Goal: Task Accomplishment & Management: Complete application form

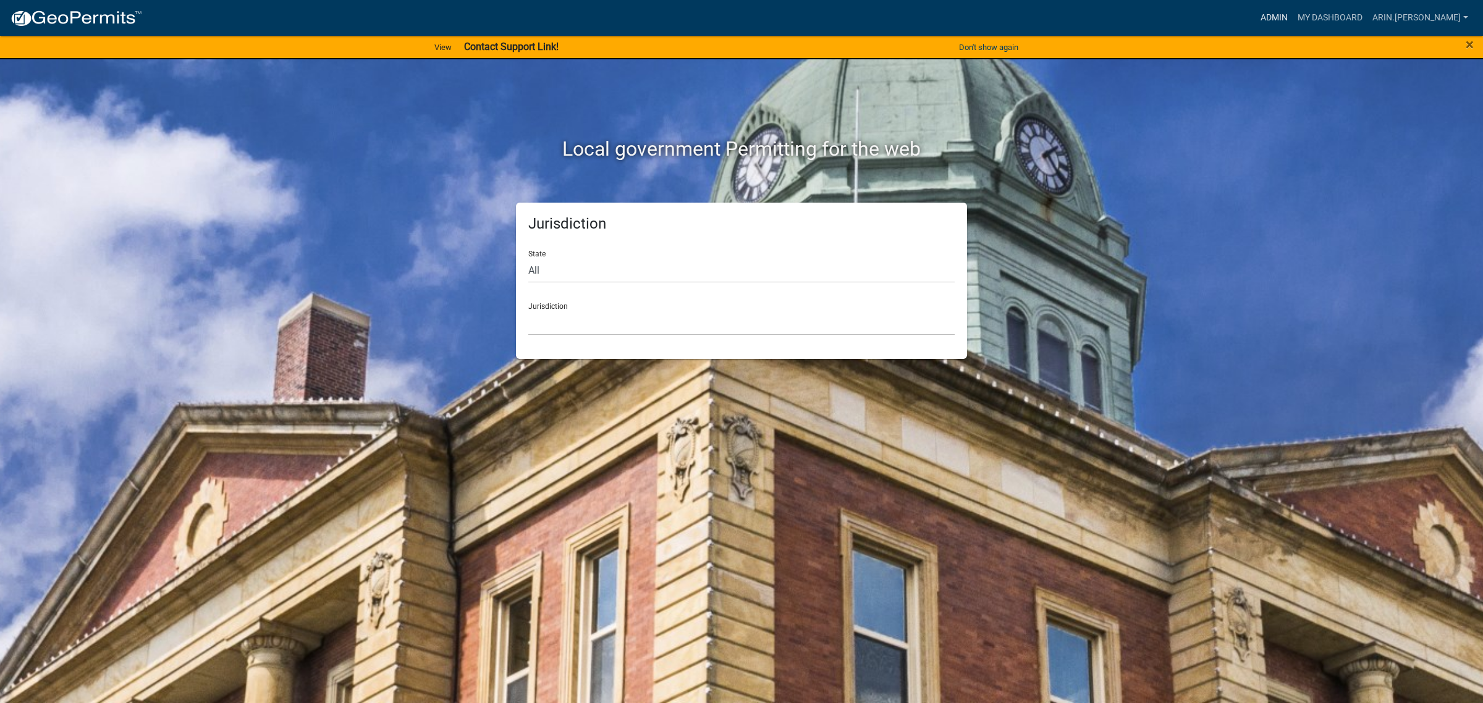
click at [1292, 20] on link "Admin" at bounding box center [1273, 17] width 37 height 23
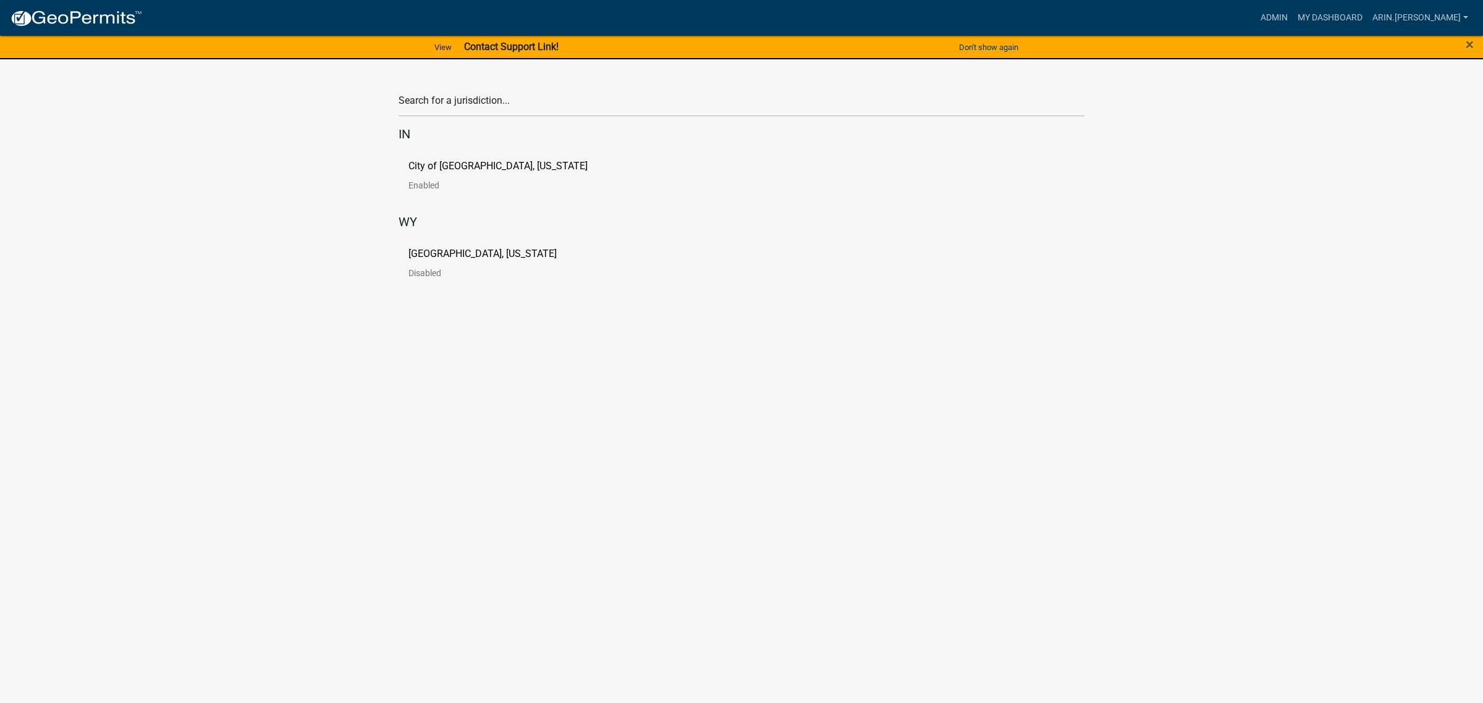
click at [464, 256] on p "[GEOGRAPHIC_DATA], [US_STATE]" at bounding box center [482, 254] width 148 height 10
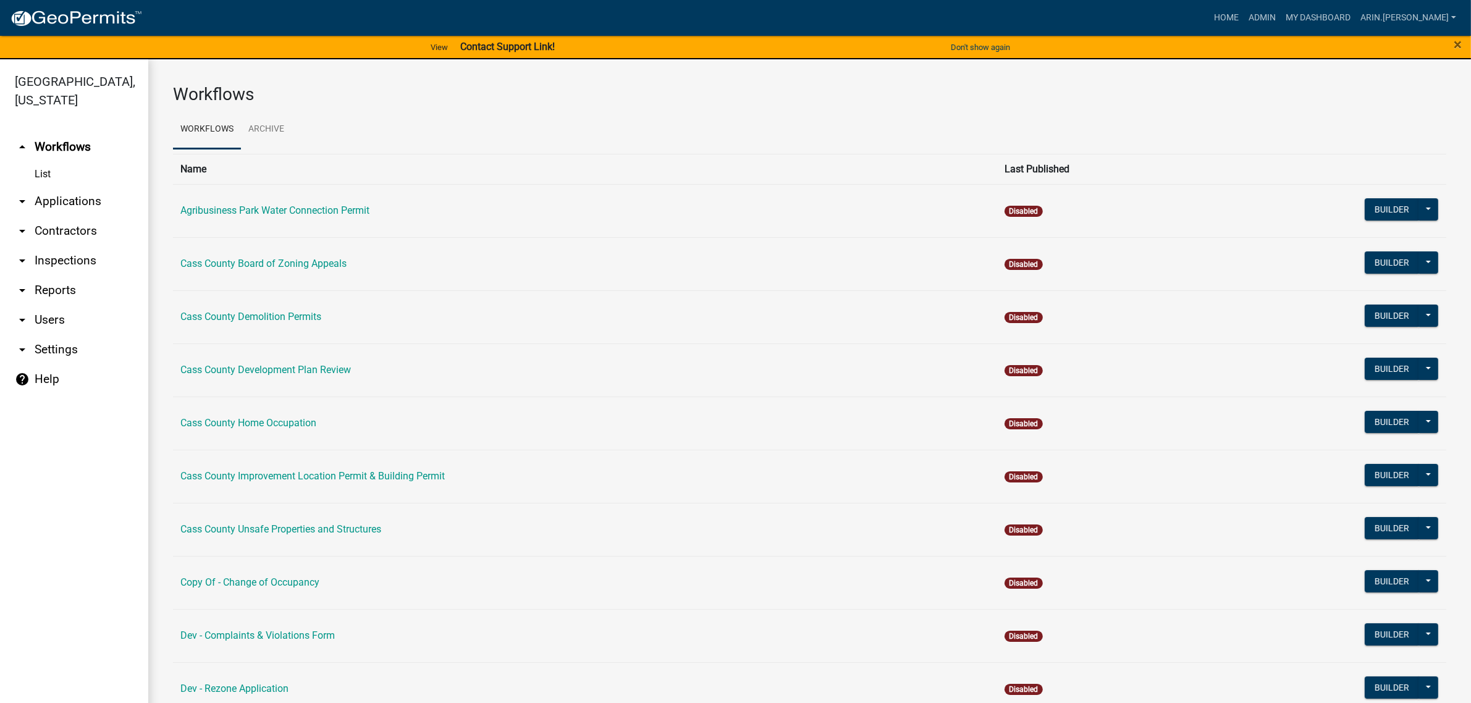
click at [61, 187] on link "arrow_drop_down Applications" at bounding box center [74, 202] width 148 height 30
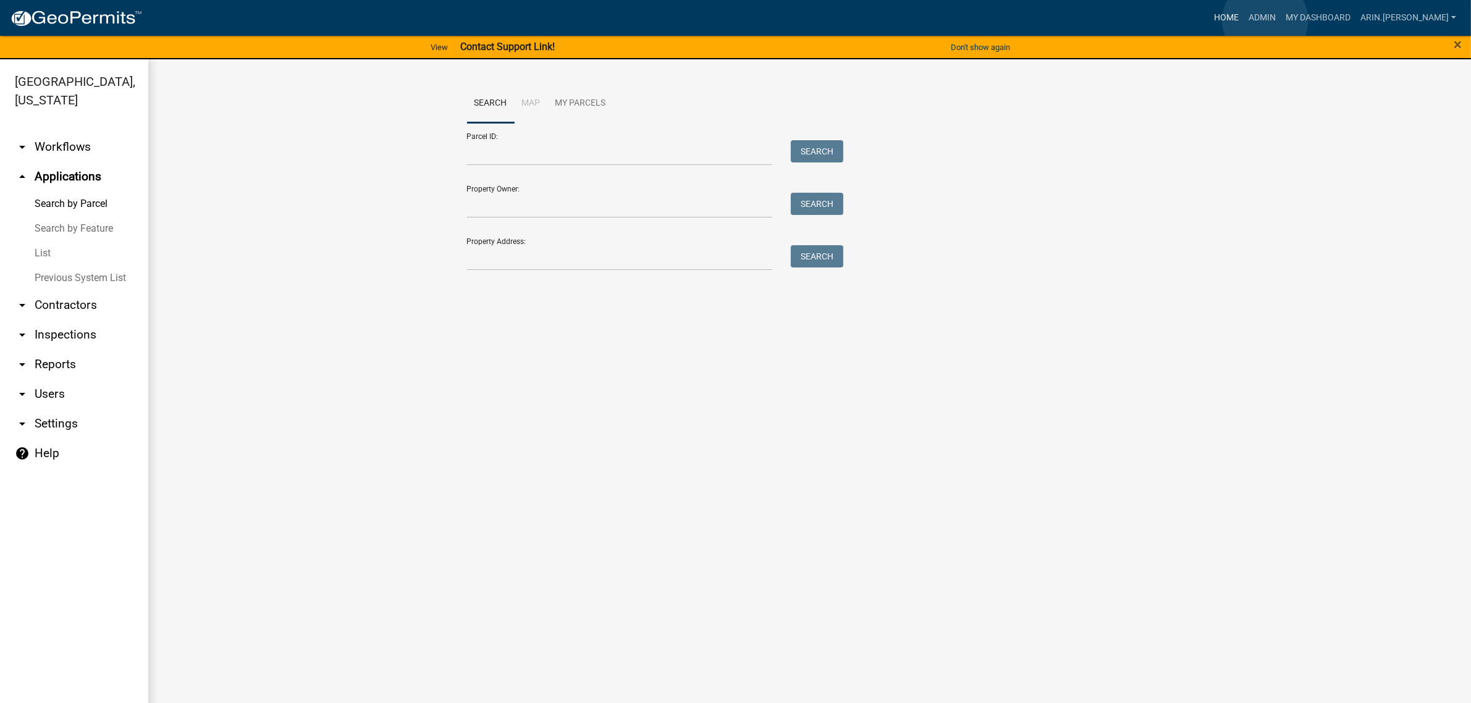
click at [1244, 20] on link "Home" at bounding box center [1226, 17] width 35 height 23
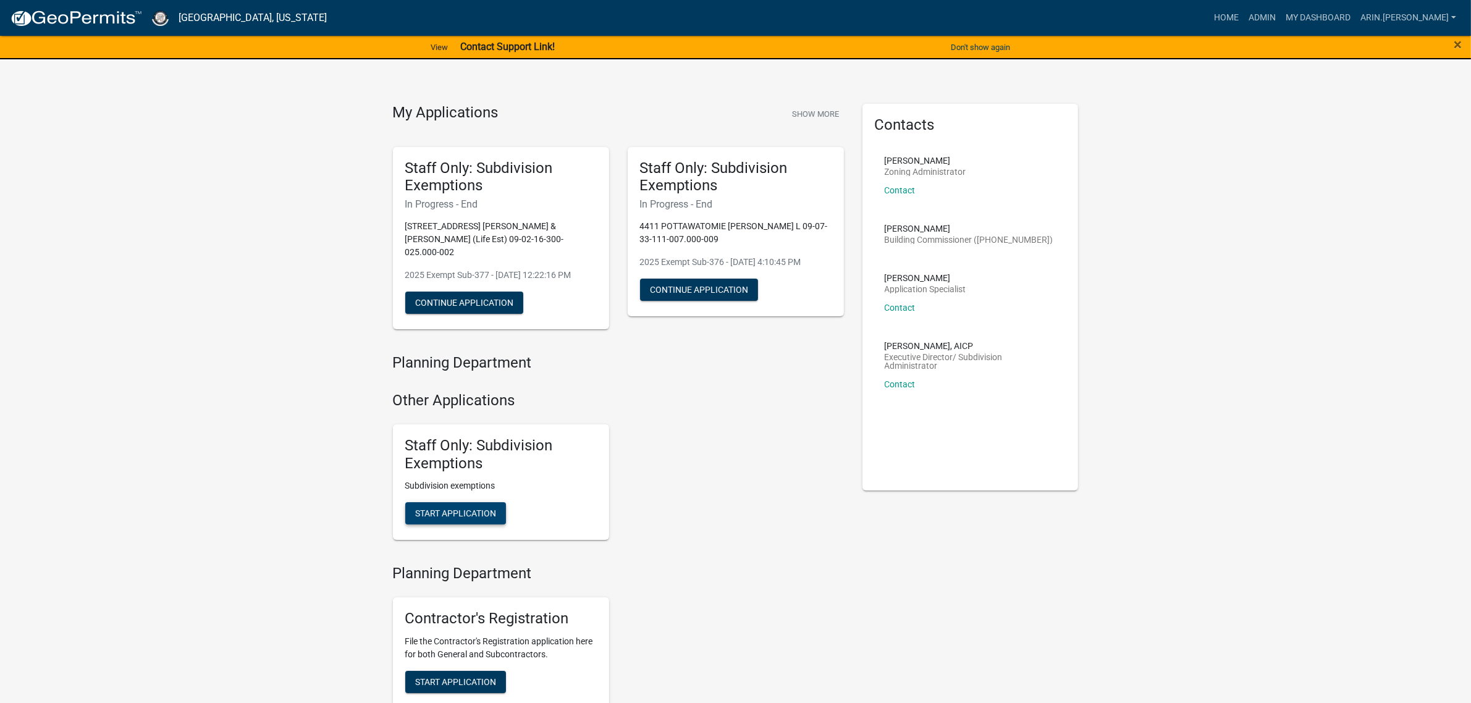
click at [455, 510] on span "Start Application" at bounding box center [455, 513] width 81 height 10
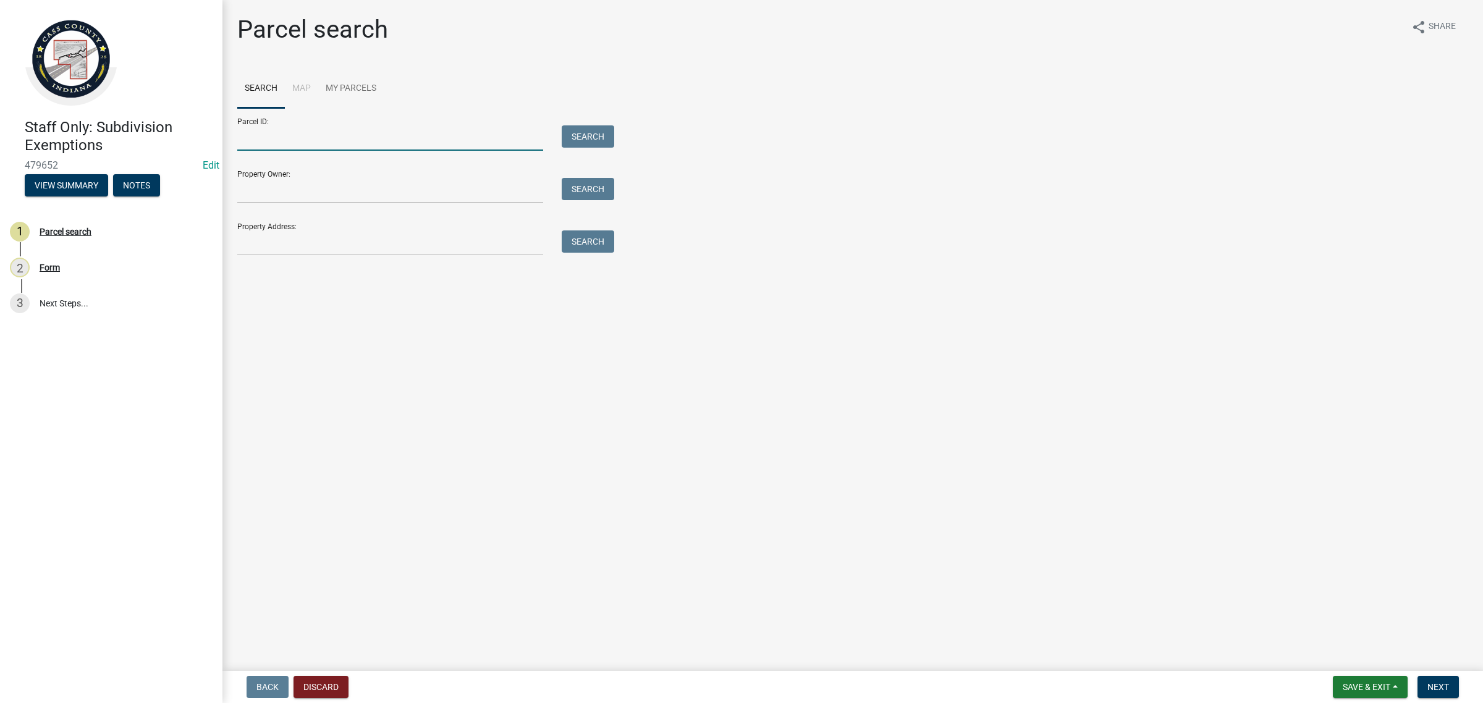
click at [264, 131] on input "Parcel ID:" at bounding box center [390, 137] width 306 height 25
paste input "09-06-13-300-034.000-017"
click at [252, 140] on input "09-06-13-300-034.000-017" at bounding box center [390, 137] width 306 height 25
type input "09-06-13-300-034.000-017"
click at [590, 133] on button "Search" at bounding box center [588, 136] width 53 height 22
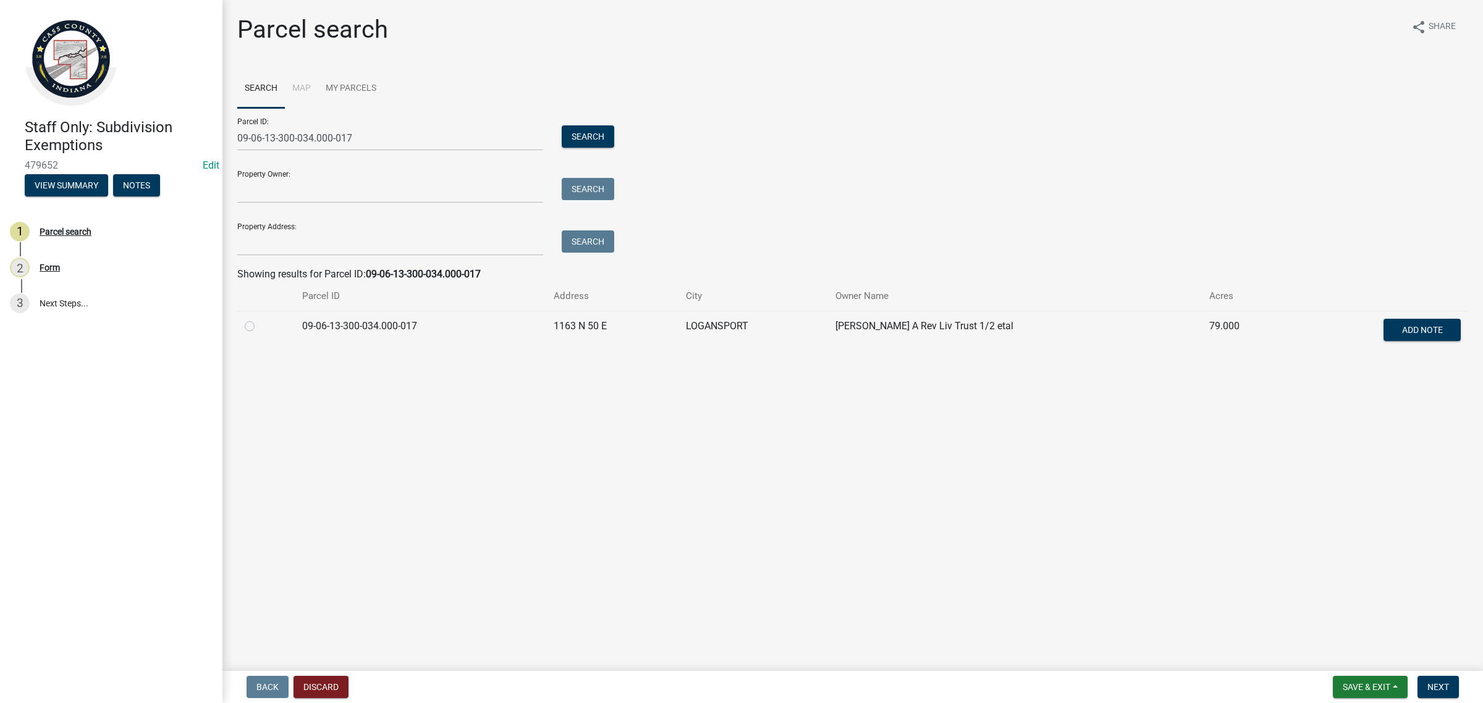
click at [259, 319] on label at bounding box center [259, 319] width 0 height 0
click at [259, 326] on input "radio" at bounding box center [263, 323] width 8 height 8
radio input "true"
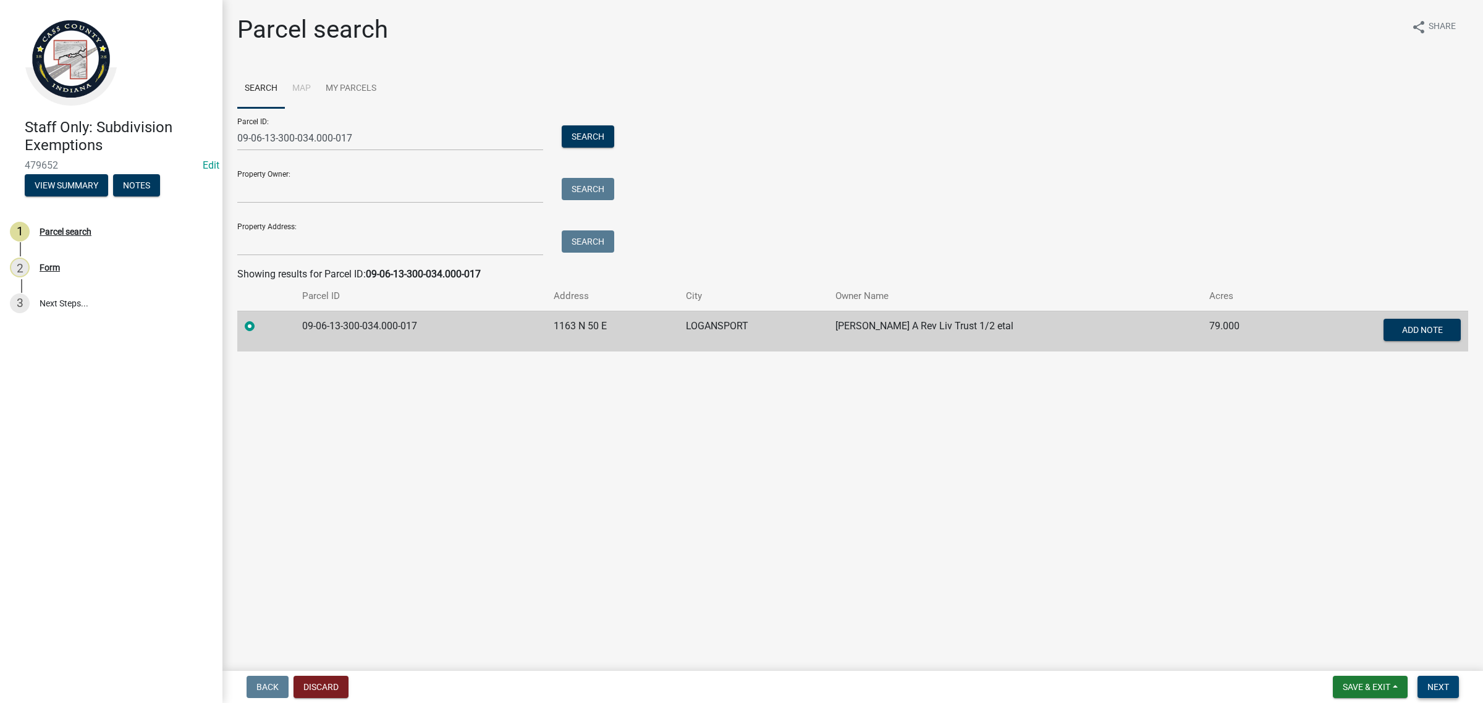
click at [1441, 684] on span "Next" at bounding box center [1438, 687] width 22 height 10
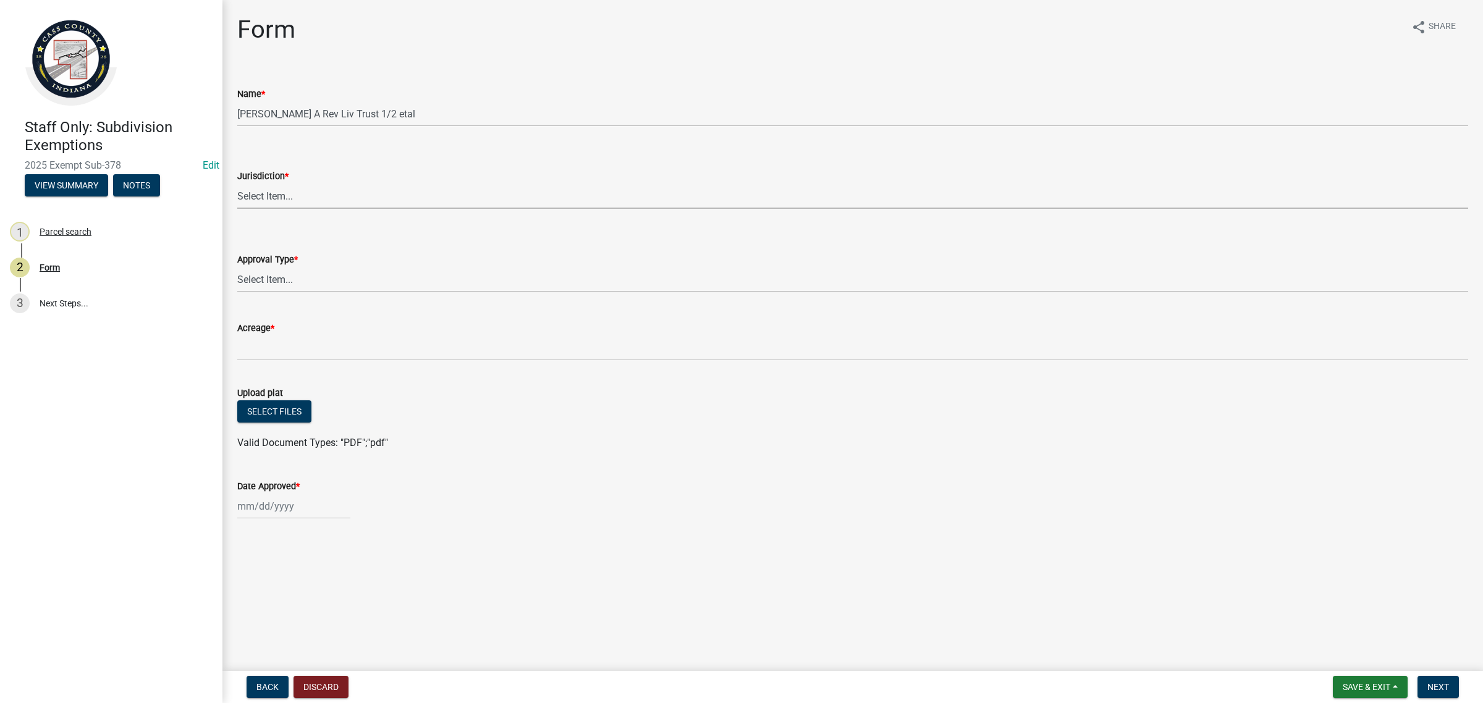
click at [412, 193] on select "Select Item... [GEOGRAPHIC_DATA] [PERSON_NAME][GEOGRAPHIC_DATA] (no jurisdictio…" at bounding box center [852, 195] width 1231 height 25
click at [237, 183] on select "Select Item... [GEOGRAPHIC_DATA] [PERSON_NAME][GEOGRAPHIC_DATA] (no jurisdictio…" at bounding box center [852, 195] width 1231 height 25
select select "6cbf9358-6b12-450d-b536-f3bc63061614"
click at [360, 257] on div "Approval Type *" at bounding box center [852, 259] width 1231 height 15
click at [371, 276] on select "Select Item... No Jurisdiction Adjoining UNBUILDABLE Homestead/Business BUILDAB…" at bounding box center [852, 279] width 1231 height 25
